Goal: Information Seeking & Learning: Learn about a topic

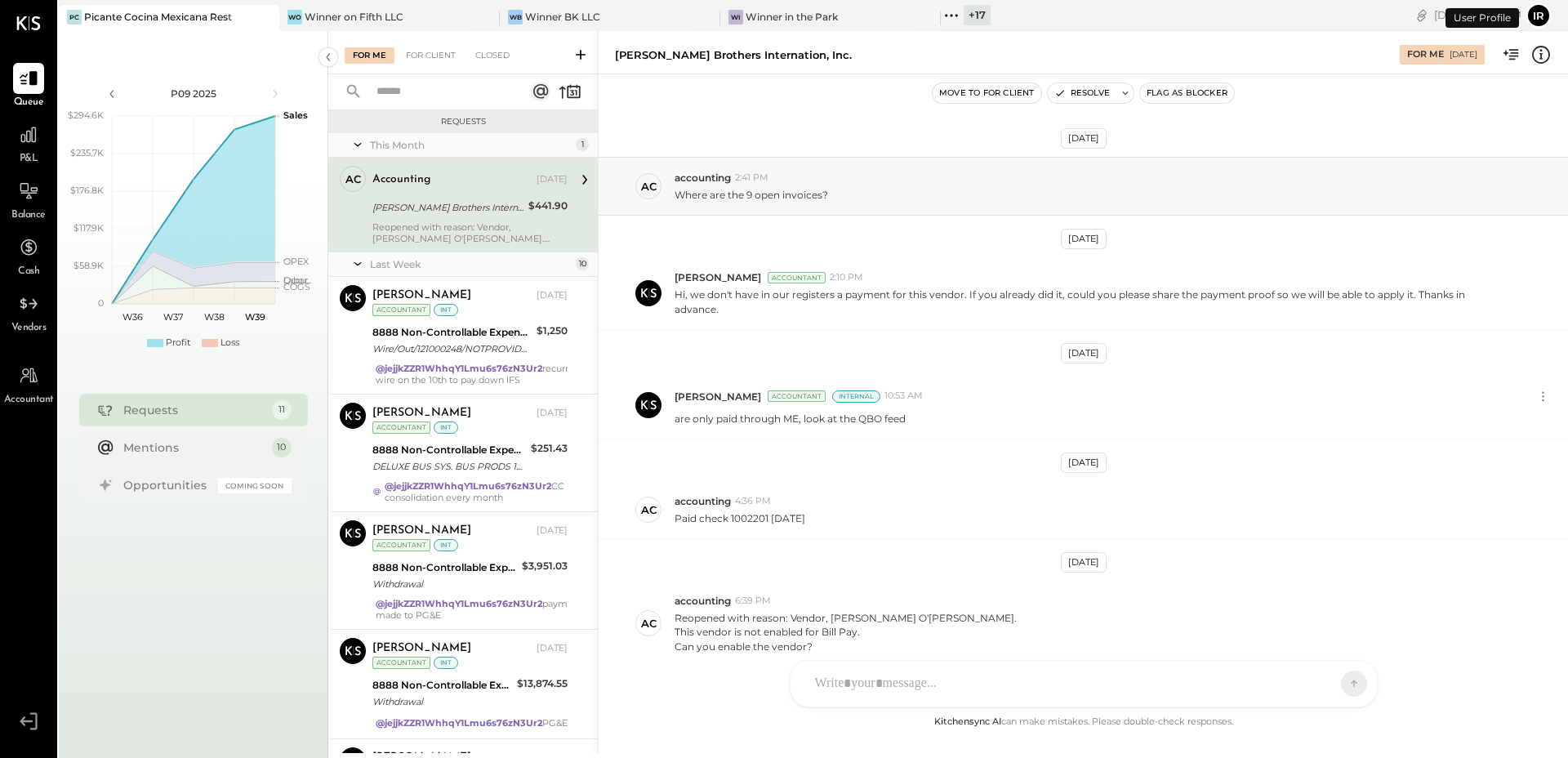
scroll to position [63, 0]
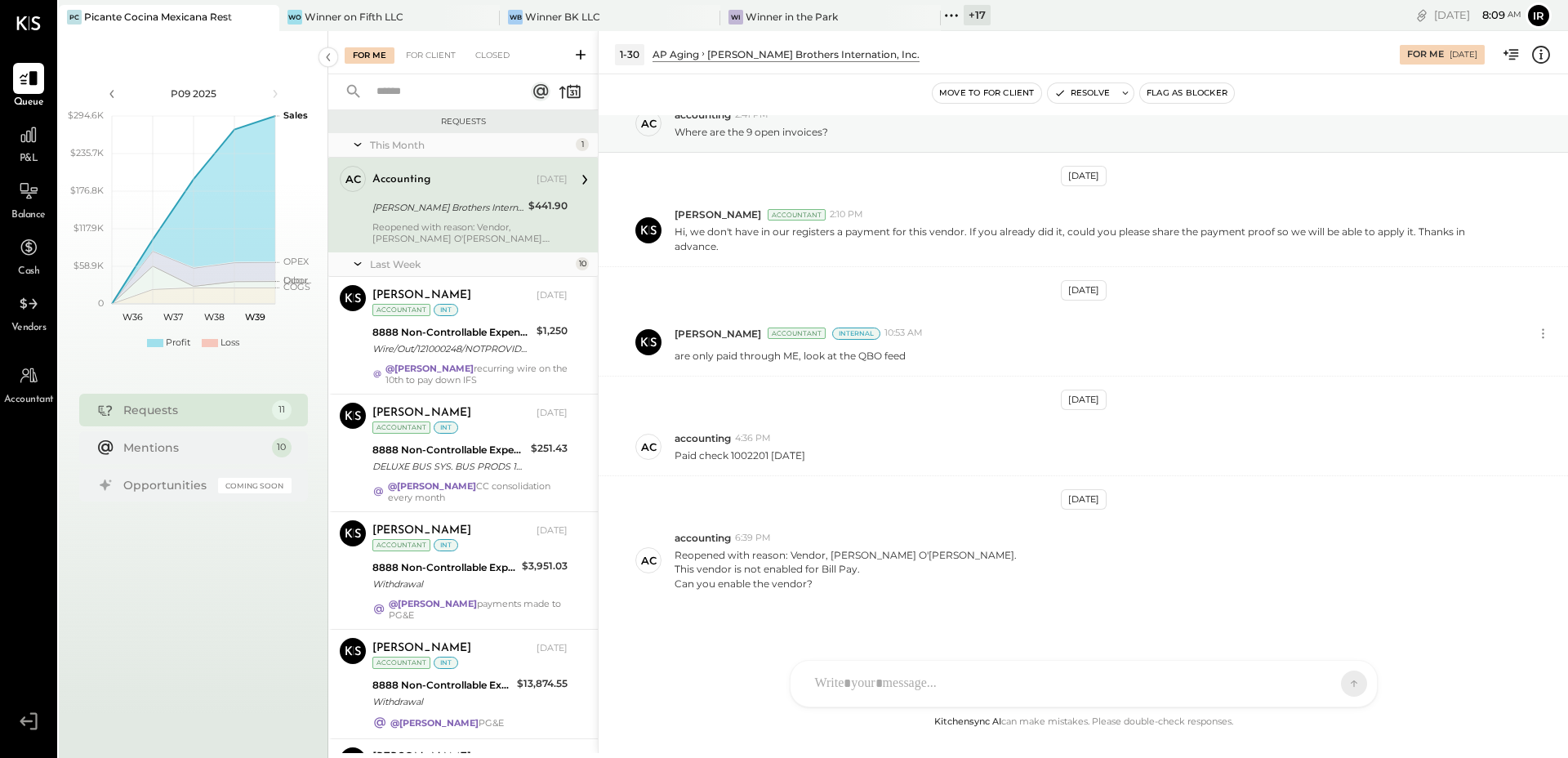
click at [954, 17] on icon at bounding box center [951, 16] width 21 height 21
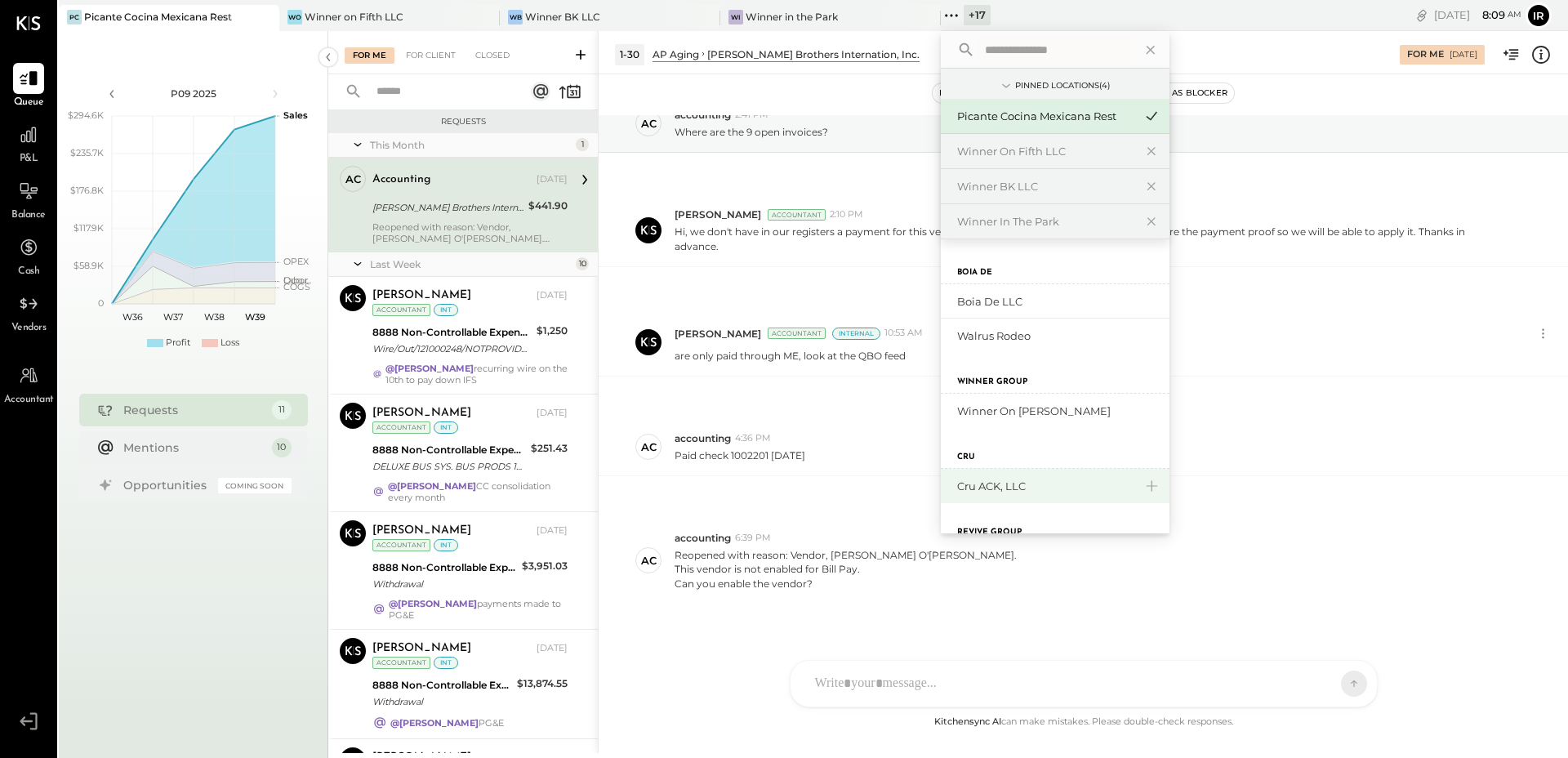
scroll to position [520, 0]
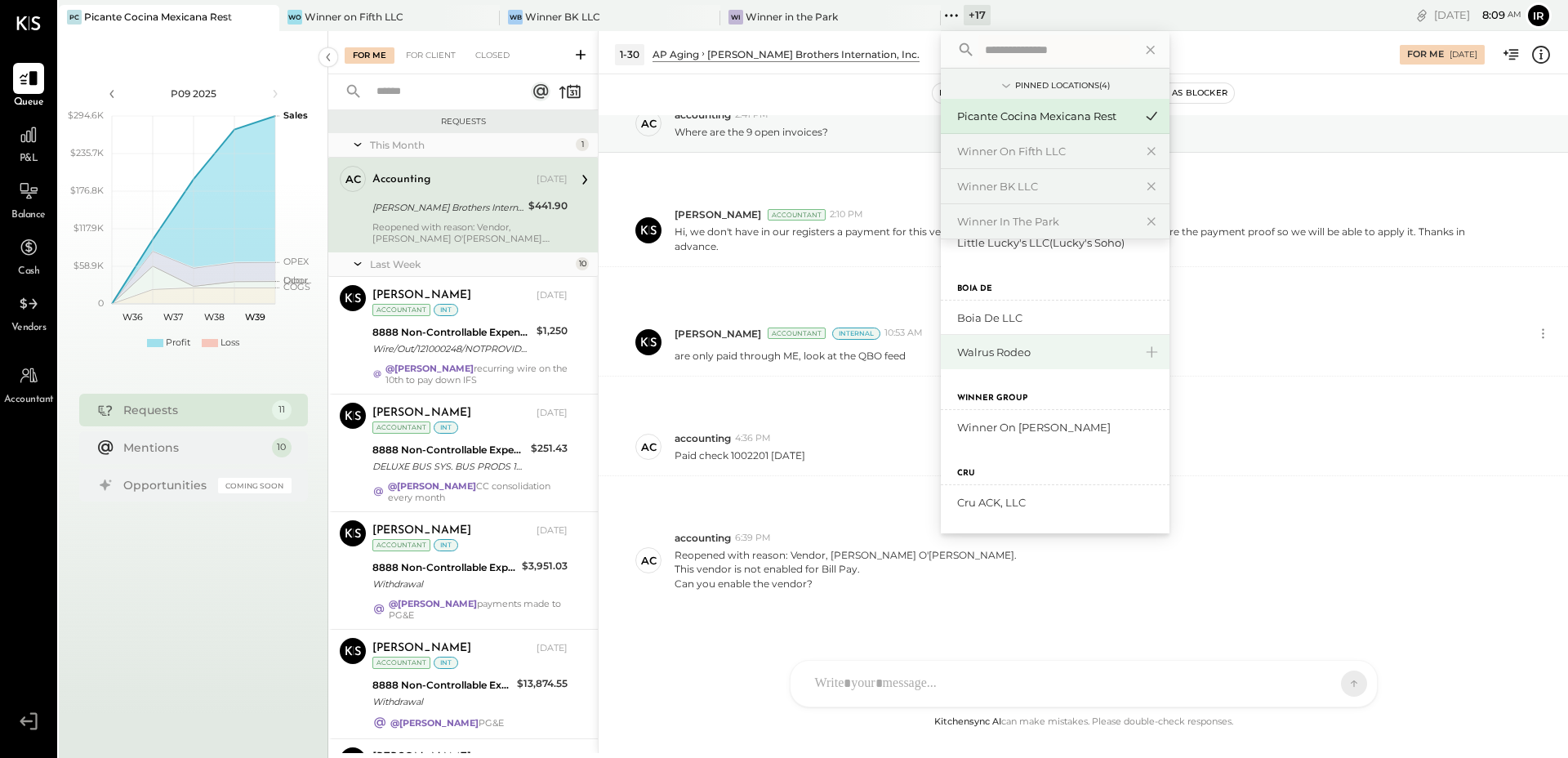
click at [1028, 352] on div "Walrus Rodeo" at bounding box center [1045, 352] width 176 height 16
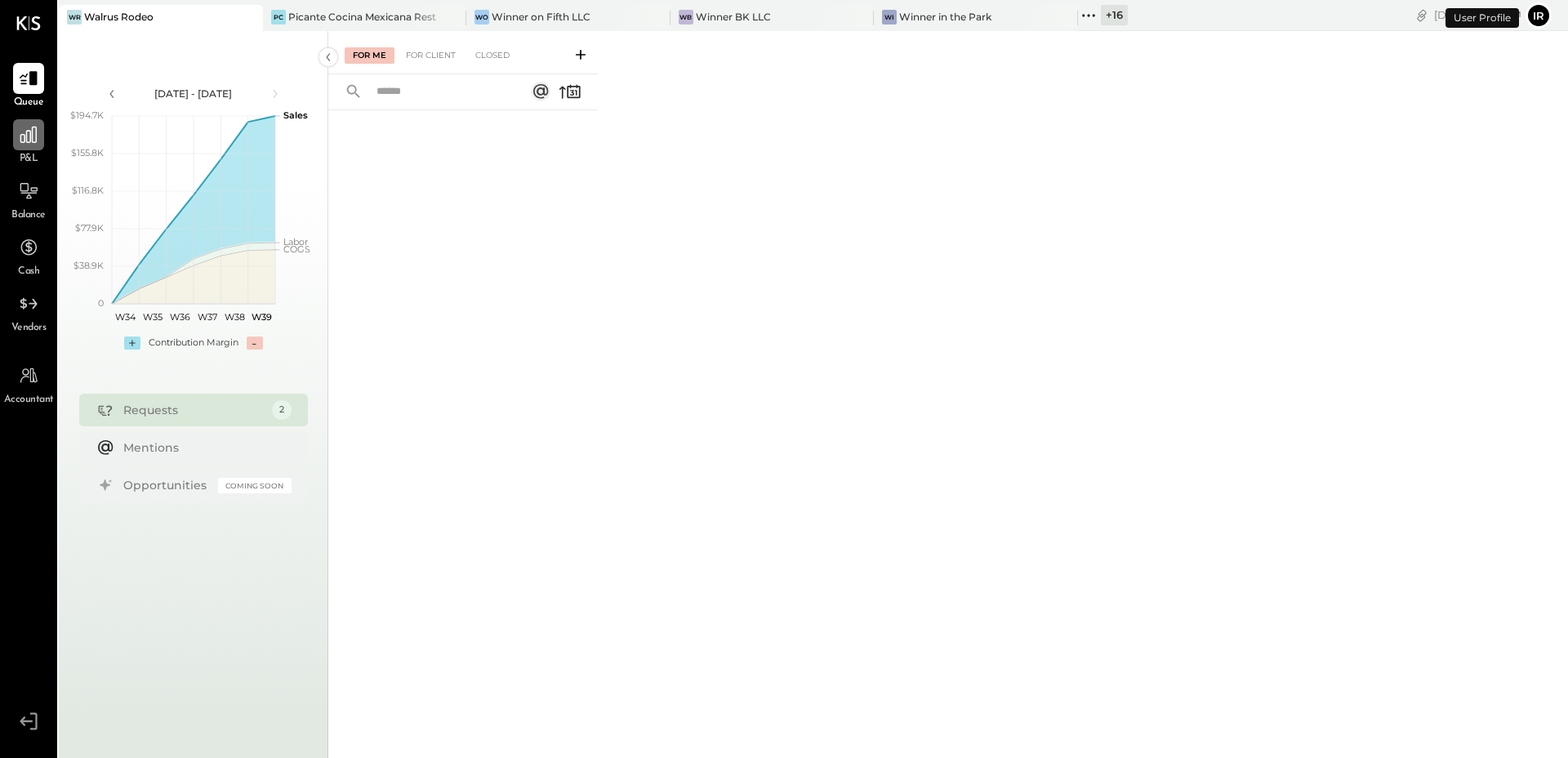
click at [28, 125] on icon at bounding box center [29, 134] width 21 height 21
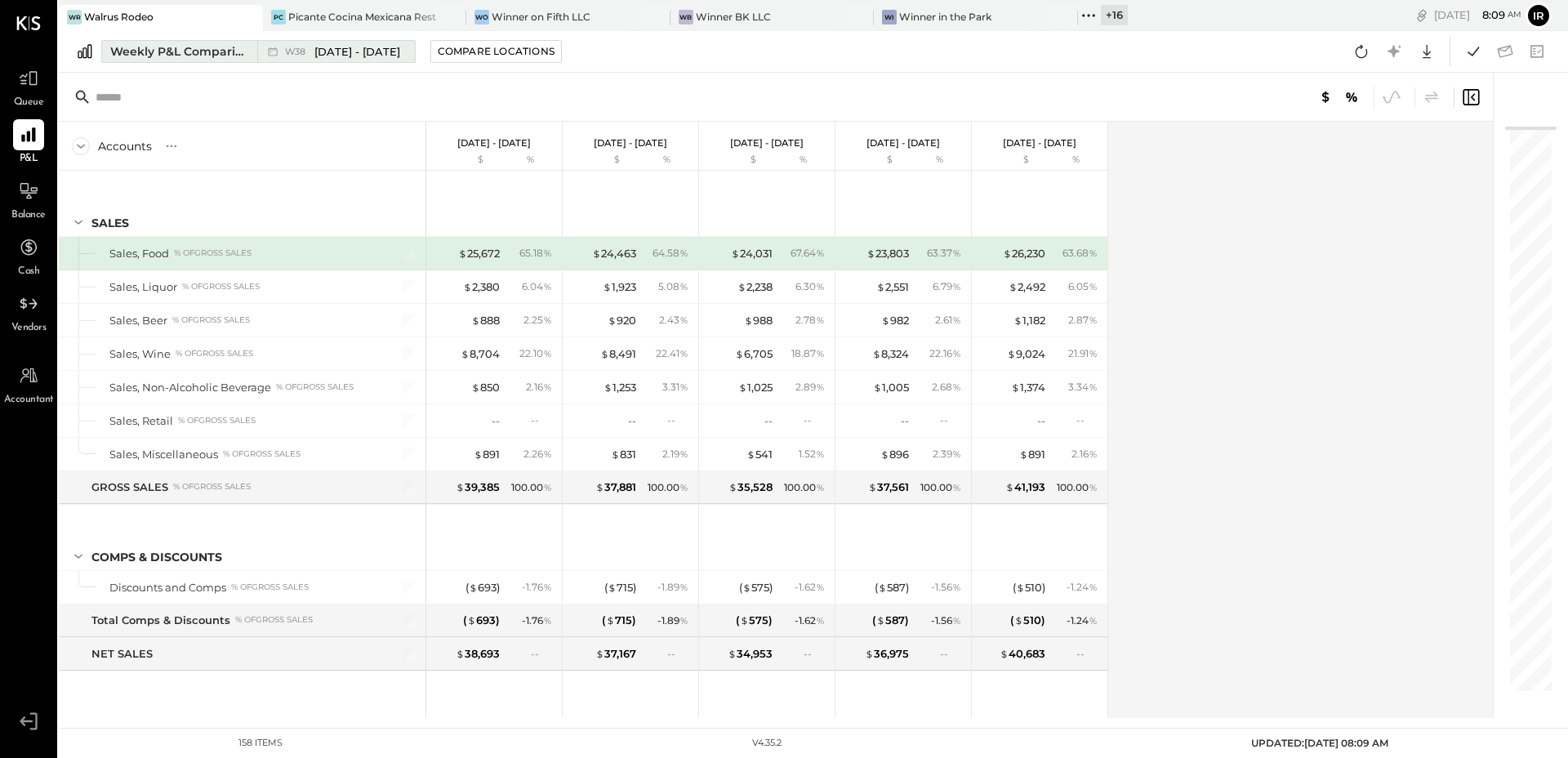
click at [225, 55] on div "Weekly P&L Comparison" at bounding box center [178, 51] width 137 height 17
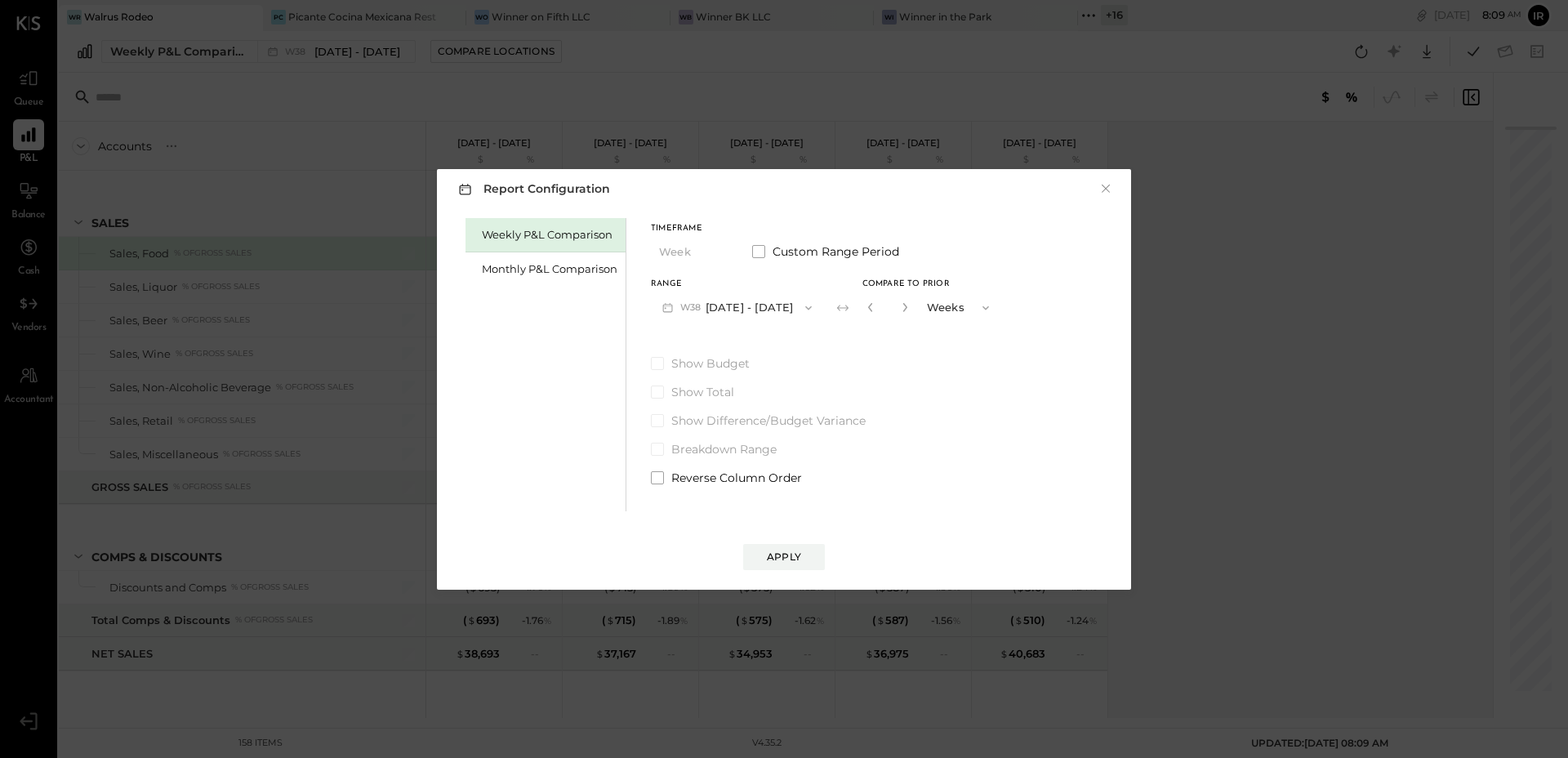
drag, startPoint x: 503, startPoint y: 261, endPoint x: 634, endPoint y: 287, distance: 133.6
click at [503, 261] on div "Monthly P&L Comparison" at bounding box center [550, 269] width 136 height 16
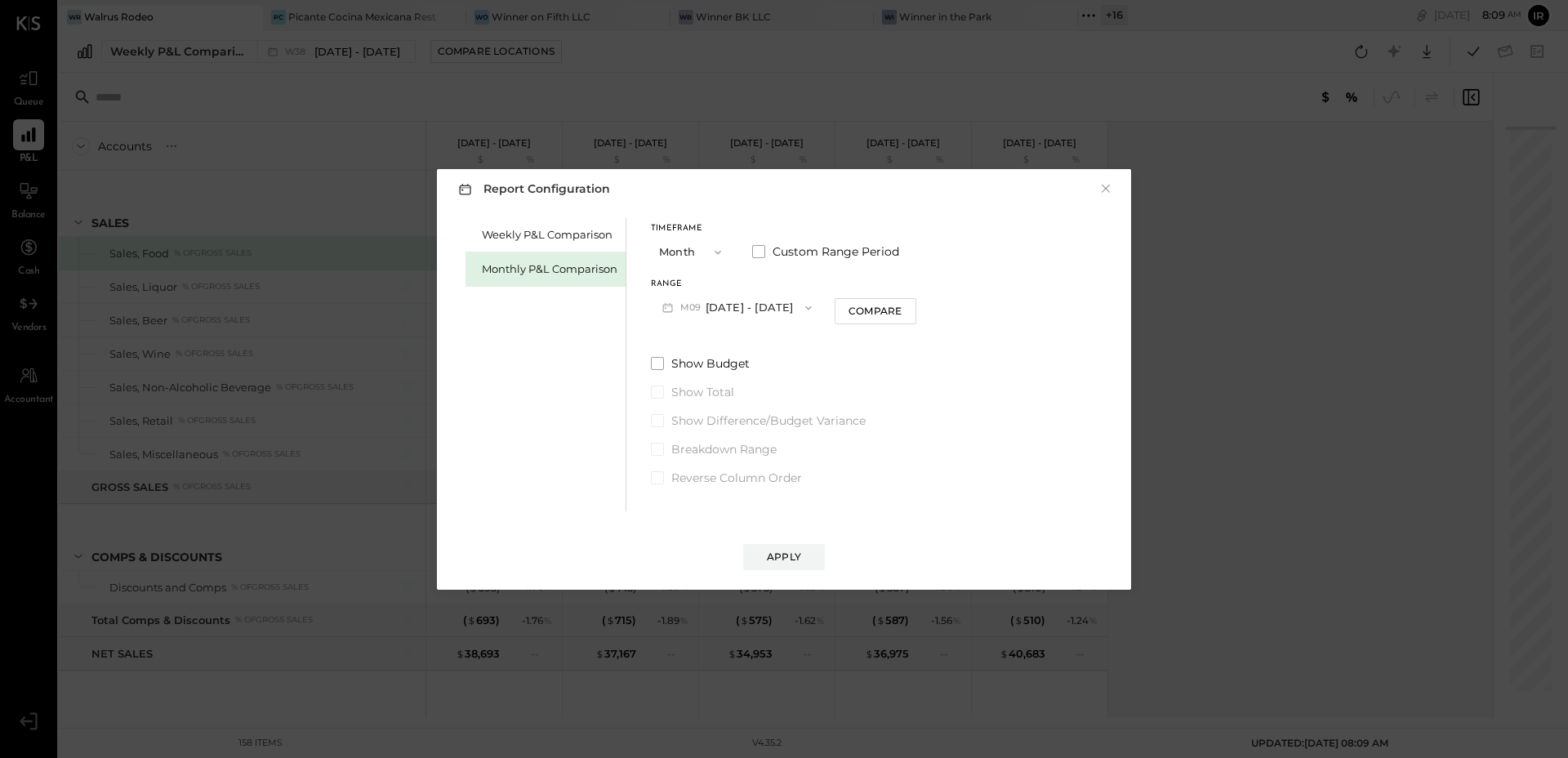
click at [766, 304] on button "M09 [DATE] - [DATE]" at bounding box center [737, 307] width 173 height 30
drag, startPoint x: 751, startPoint y: 333, endPoint x: 758, endPoint y: 350, distance: 18.4
click at [751, 334] on div "M08 [DATE] - [DATE]" at bounding box center [745, 344] width 187 height 34
click at [883, 319] on button "Compare" at bounding box center [876, 311] width 82 height 26
click at [900, 308] on icon "button" at bounding box center [905, 307] width 10 height 10
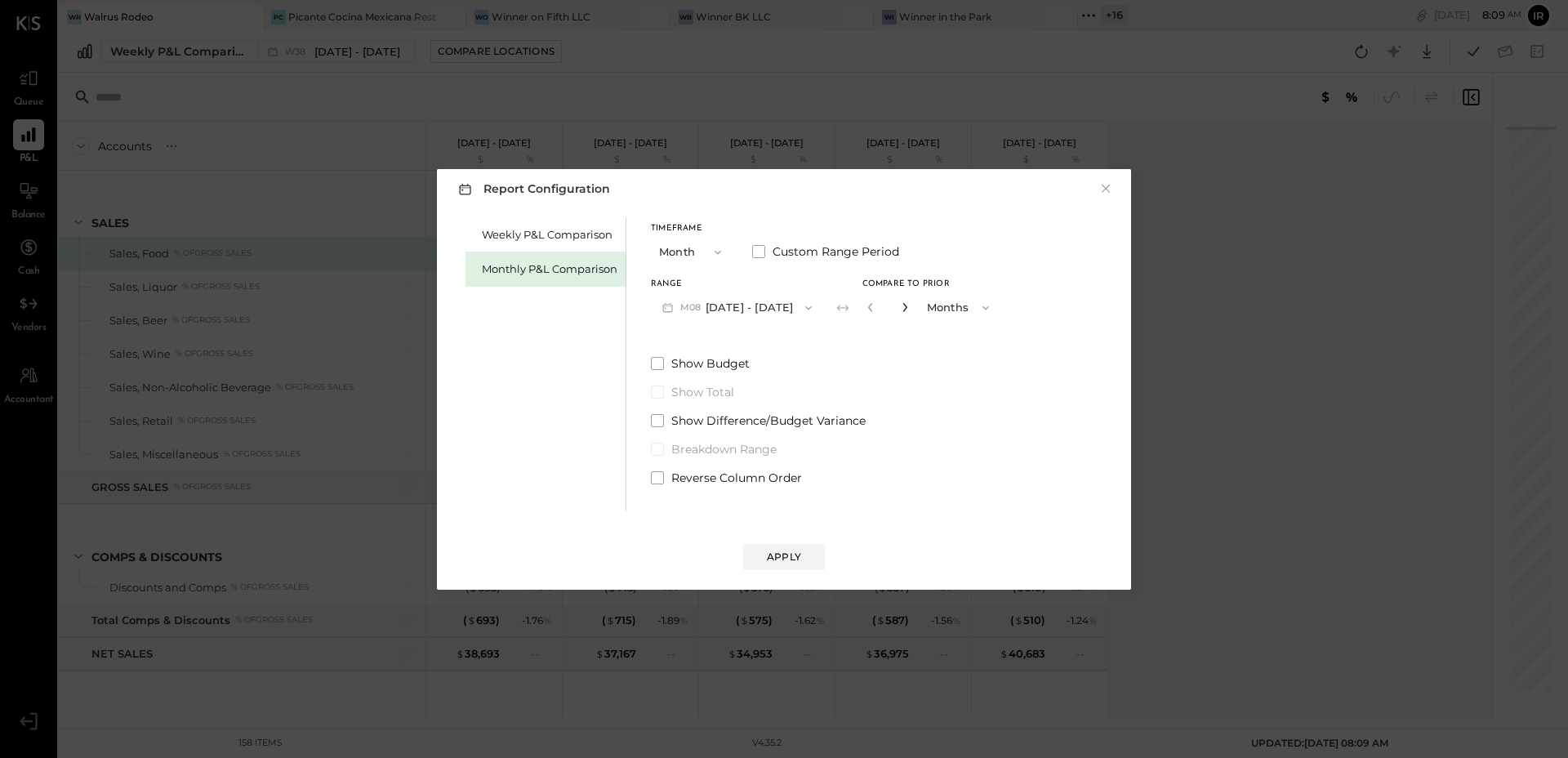
click at [900, 308] on icon "button" at bounding box center [905, 307] width 10 height 10
type input "*"
click at [785, 558] on div "Apply" at bounding box center [784, 557] width 34 height 14
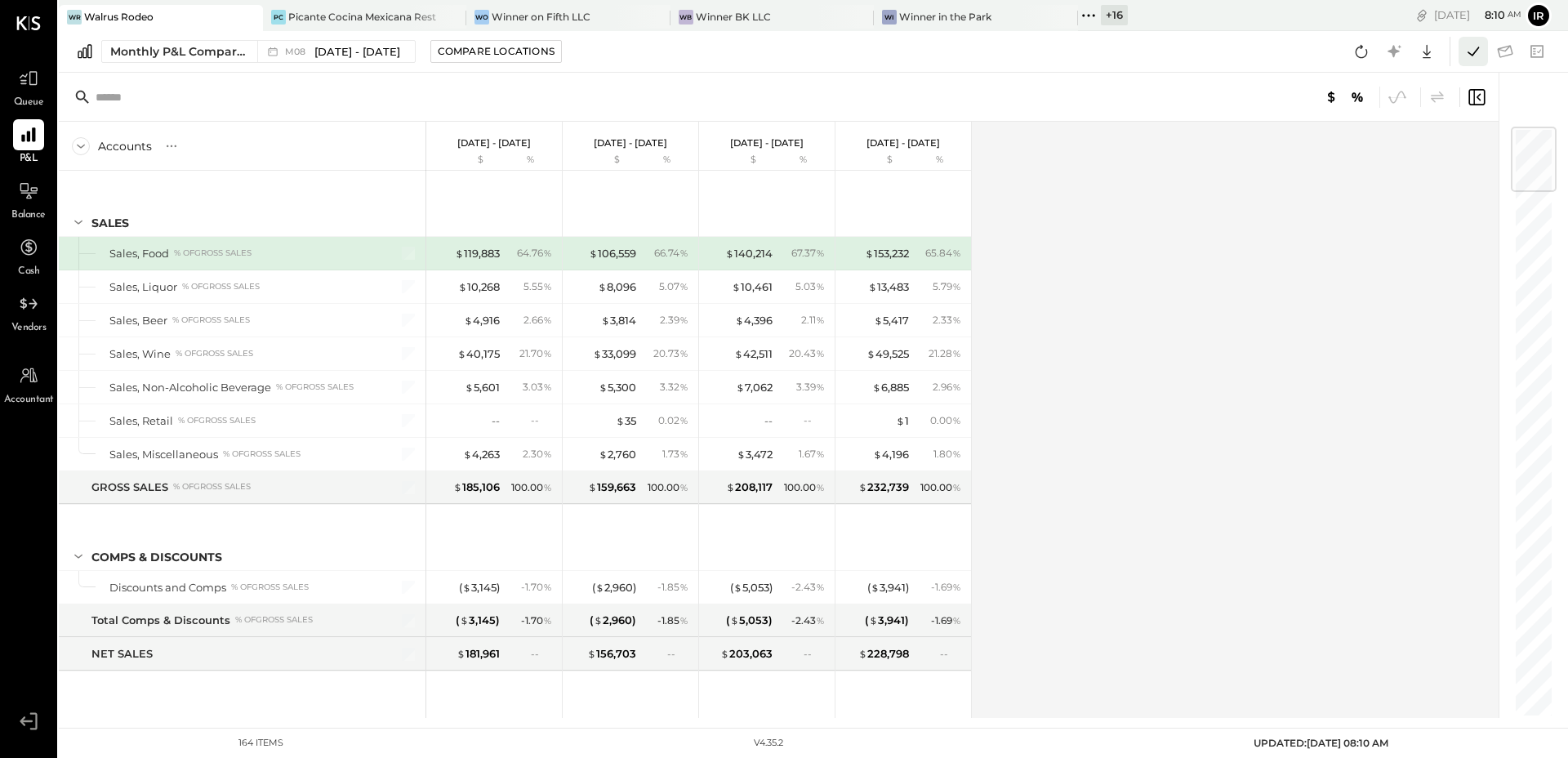
click at [1469, 54] on icon at bounding box center [1473, 51] width 21 height 21
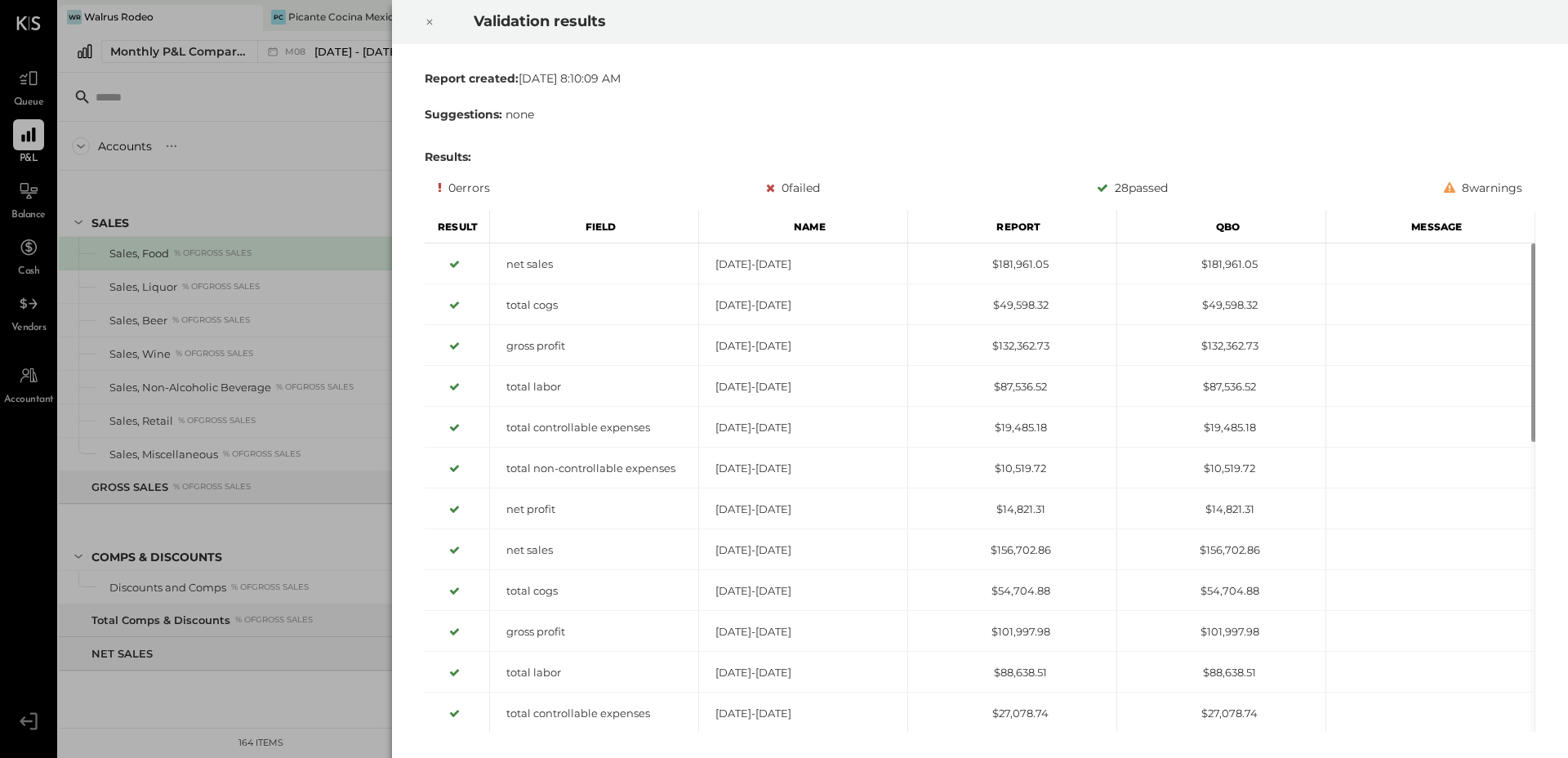
click at [434, 24] on icon at bounding box center [429, 22] width 10 height 19
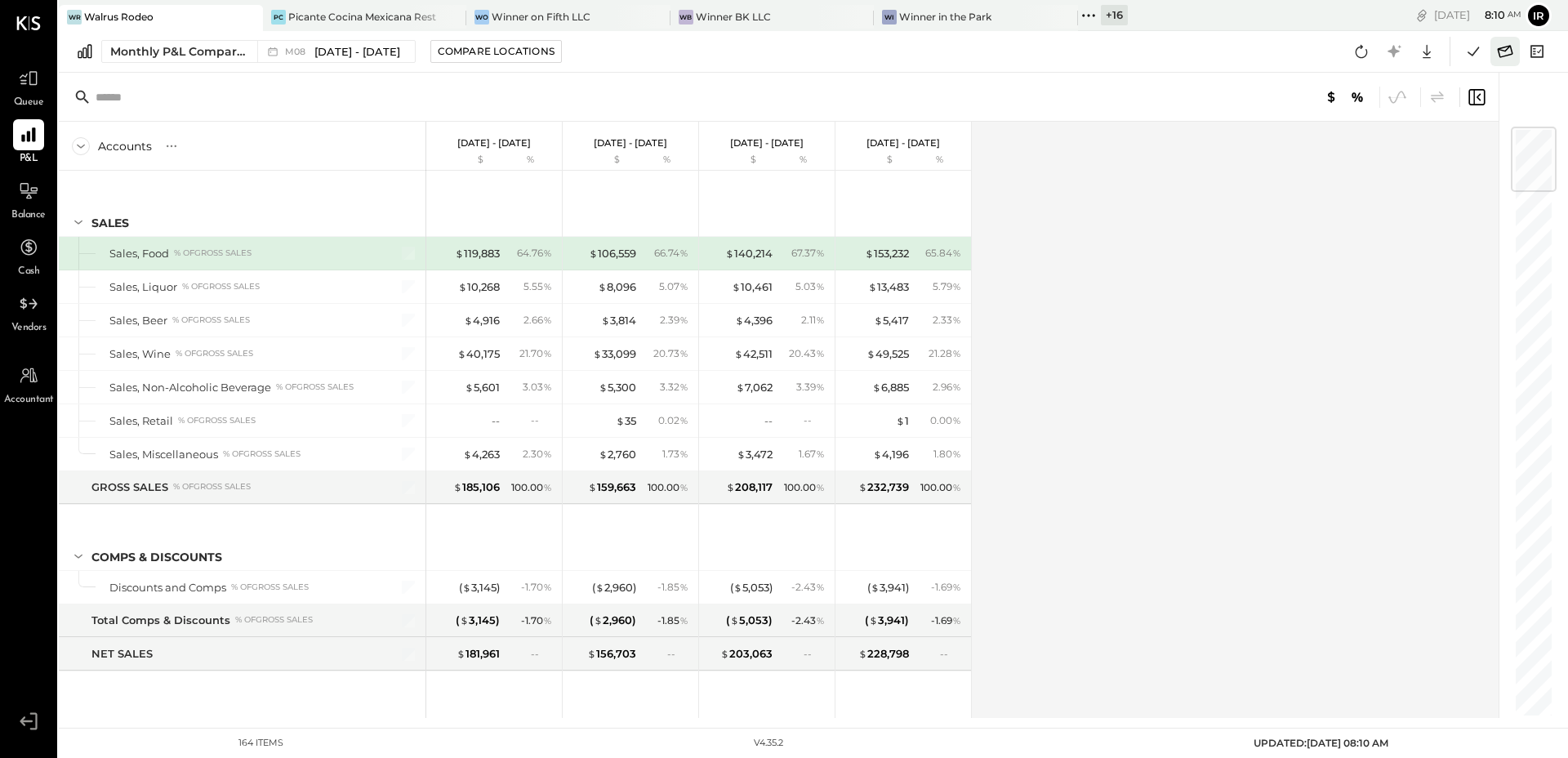
click at [1503, 51] on icon at bounding box center [1505, 51] width 21 height 21
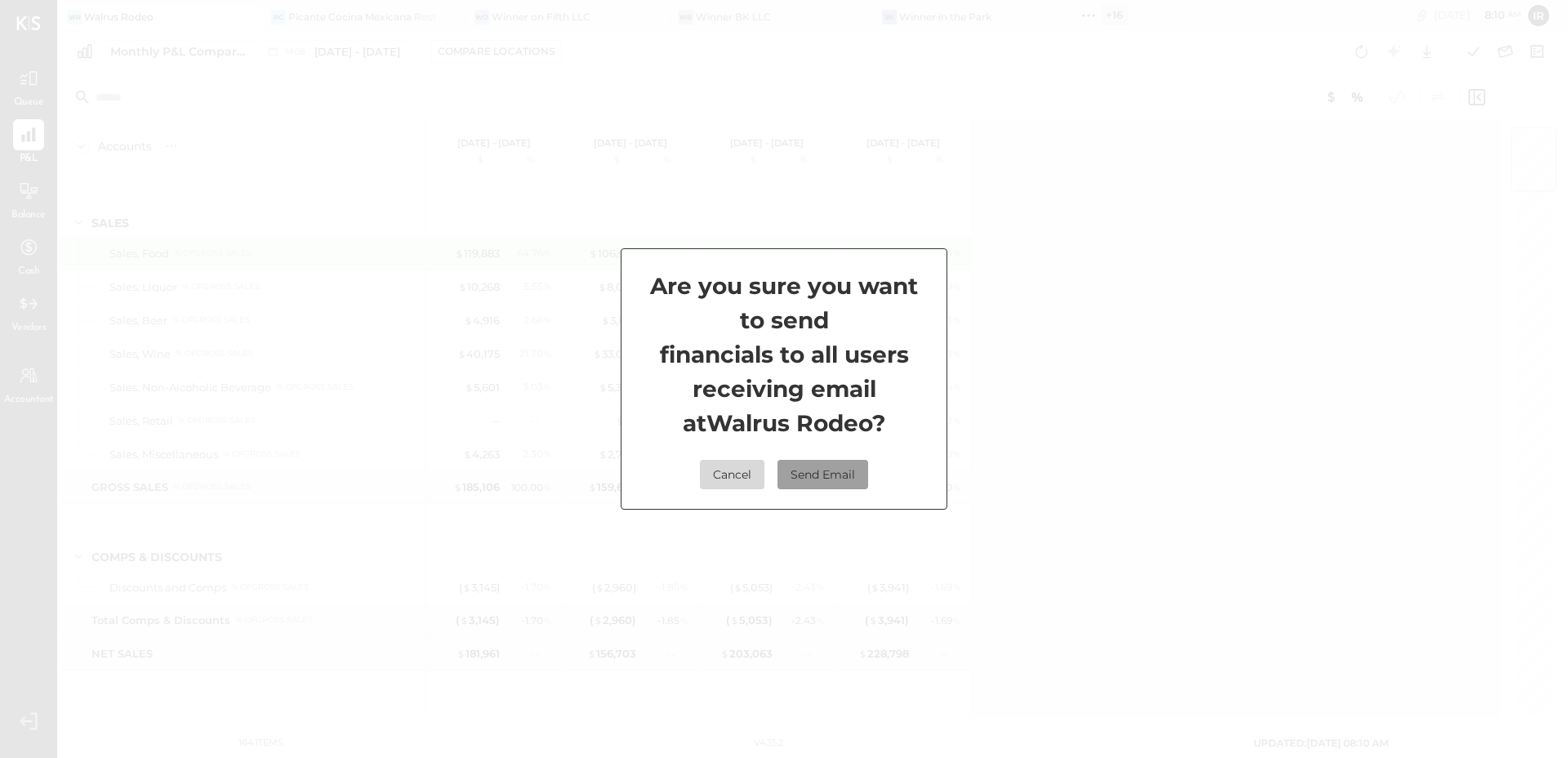
click at [852, 478] on button "Send Email" at bounding box center [823, 475] width 91 height 30
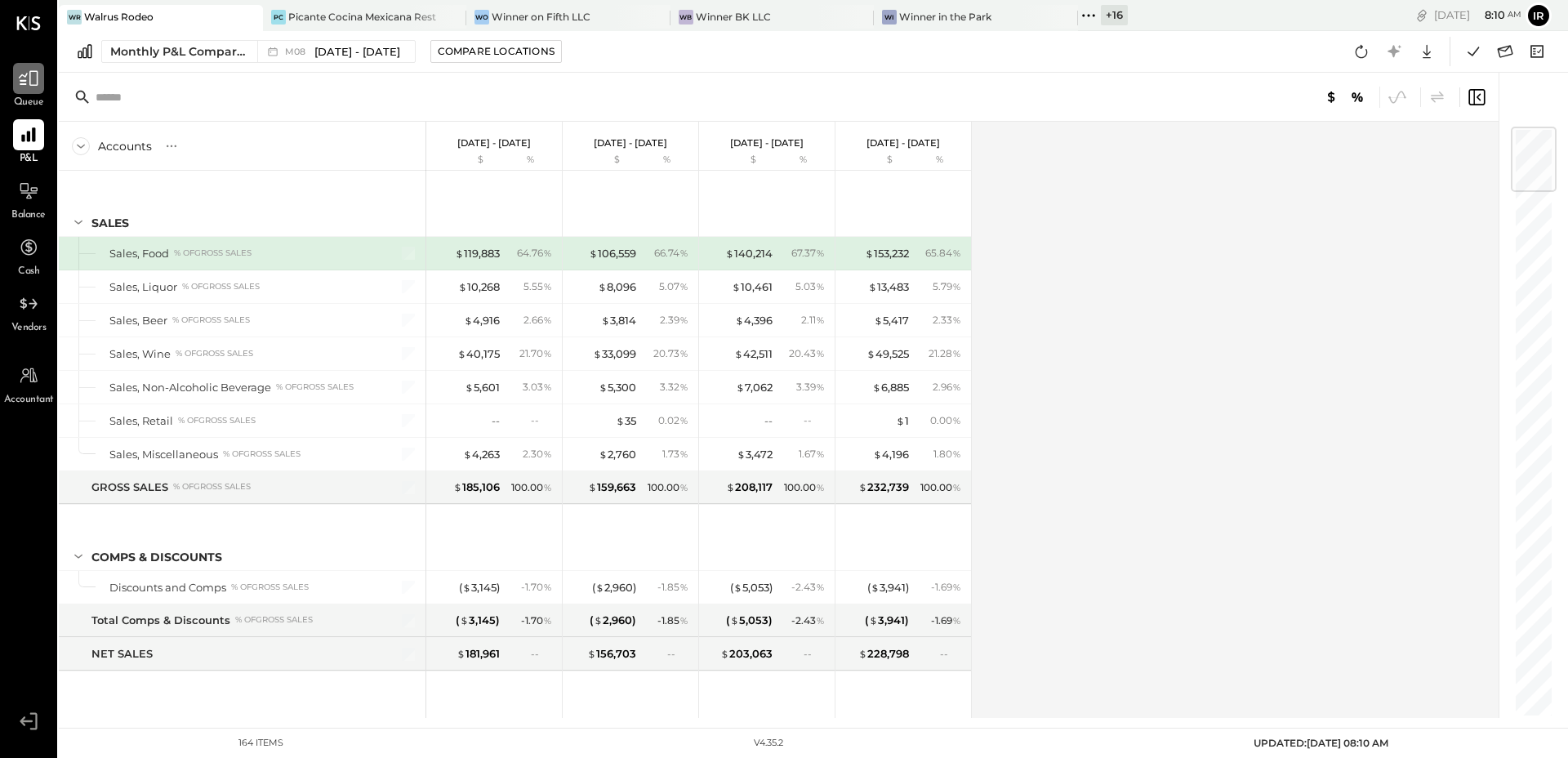
click at [19, 79] on icon at bounding box center [29, 78] width 21 height 21
